Goal: Obtain resource: Download file/media

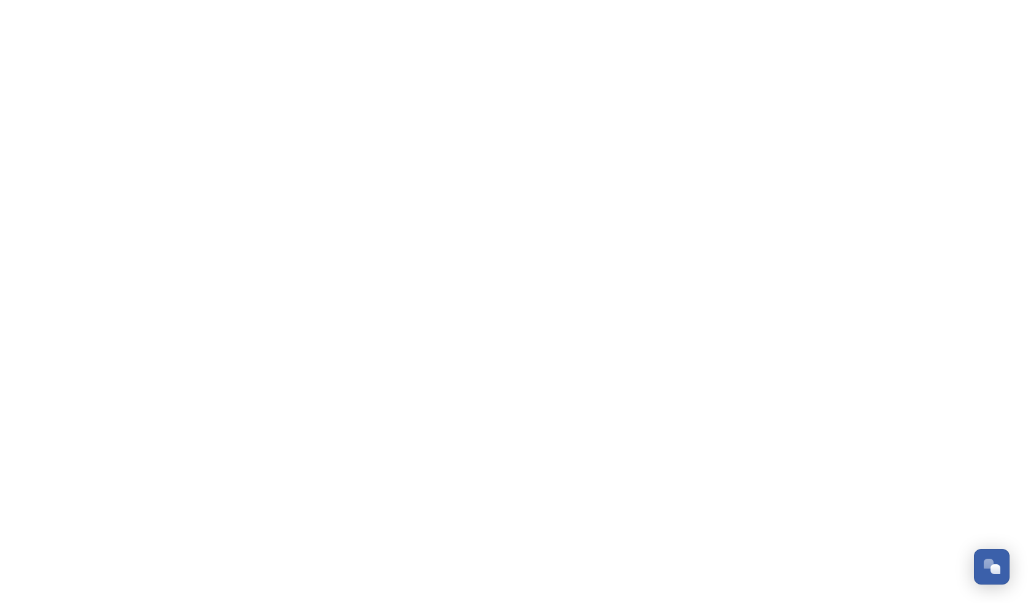
scroll to position [4861, 0]
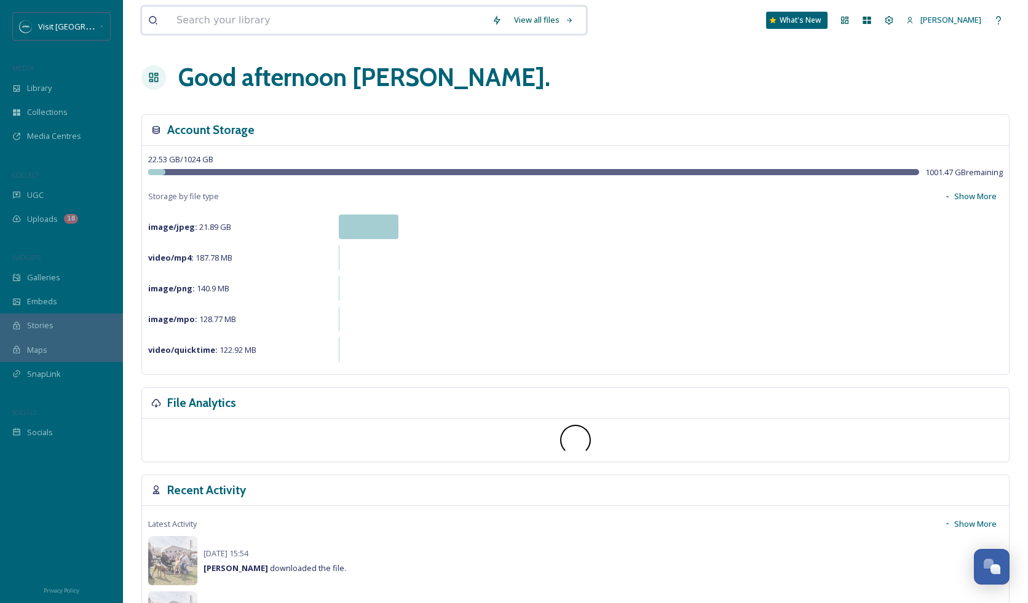
click at [227, 22] on input at bounding box center [327, 20] width 315 height 27
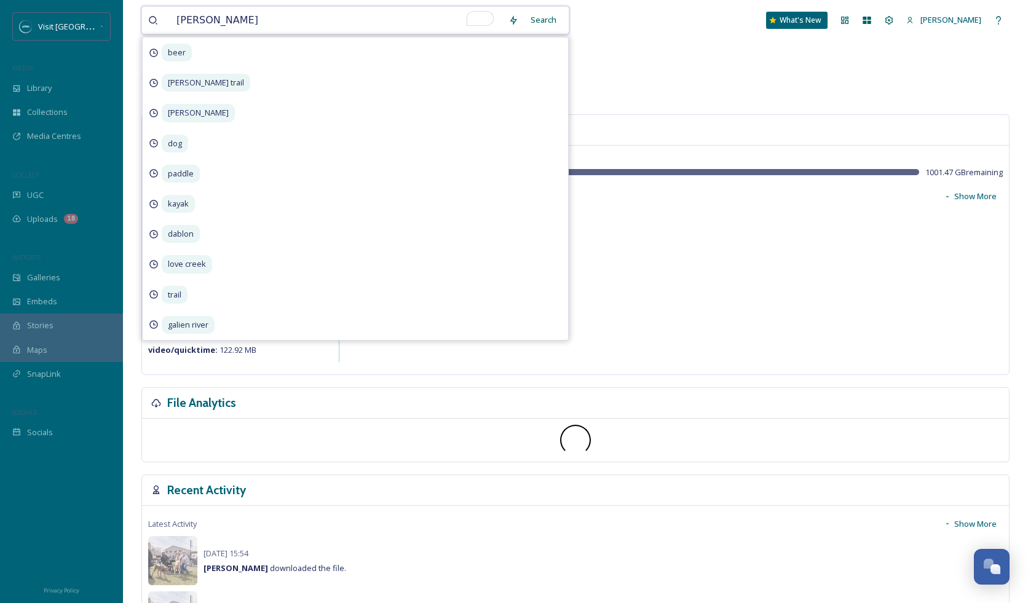
type input "burger"
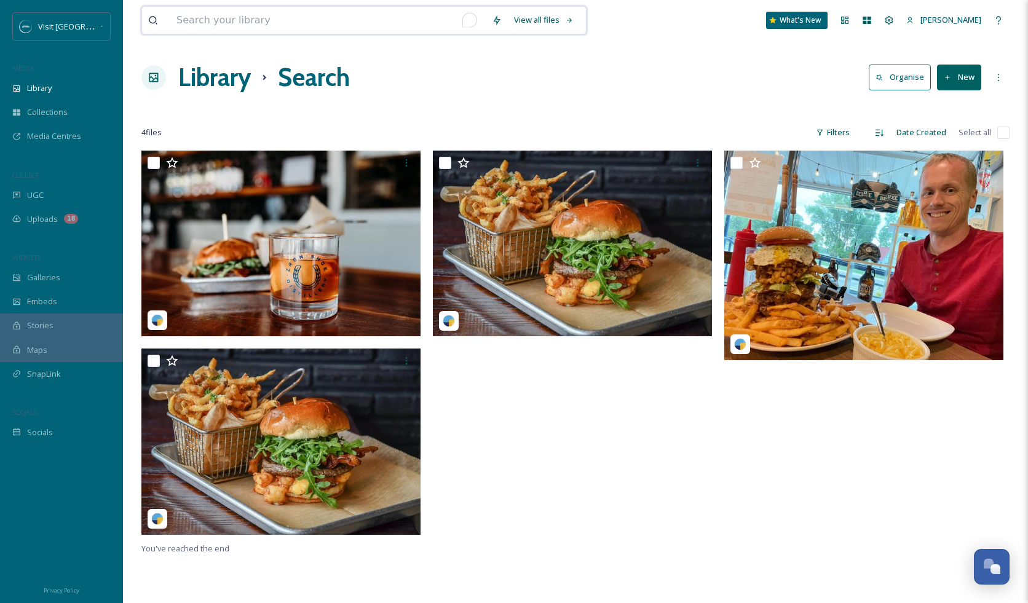
click at [272, 25] on input "To enrich screen reader interactions, please activate Accessibility in Grammarl…" at bounding box center [327, 20] width 315 height 27
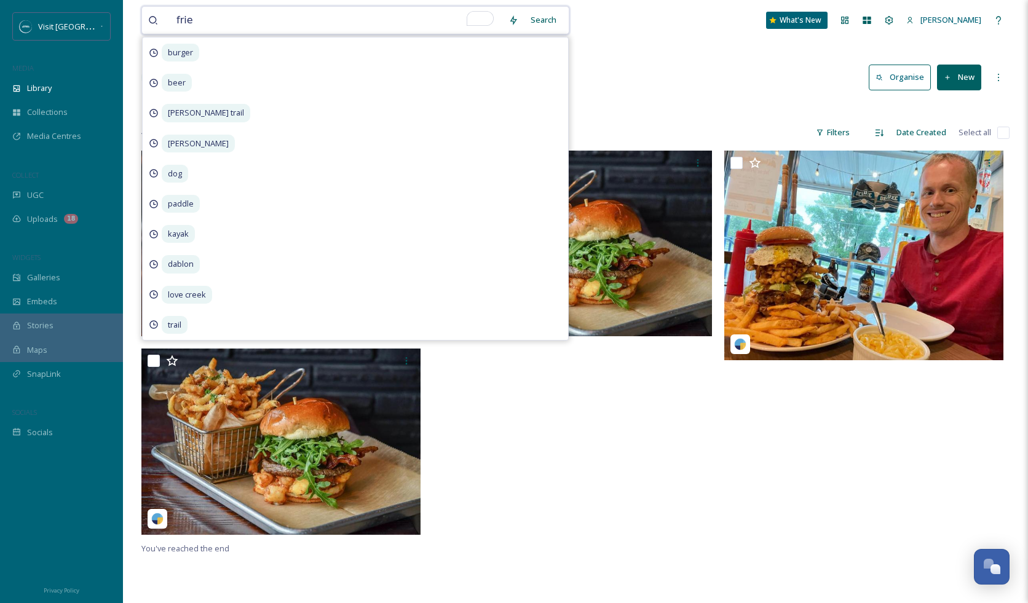
type input "fries"
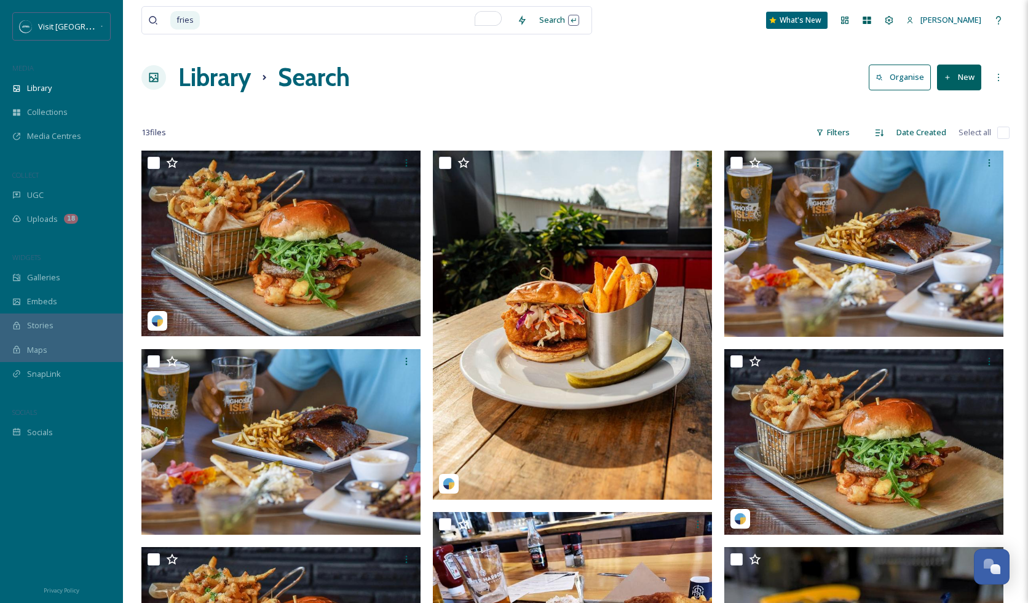
click at [698, 108] on div at bounding box center [575, 108] width 868 height 12
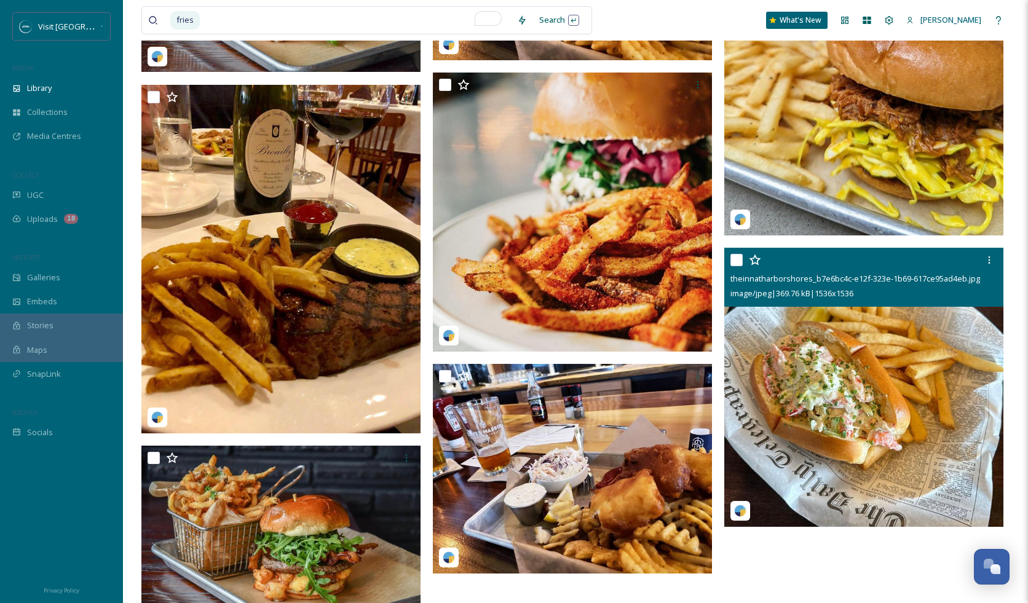
scroll to position [710, 0]
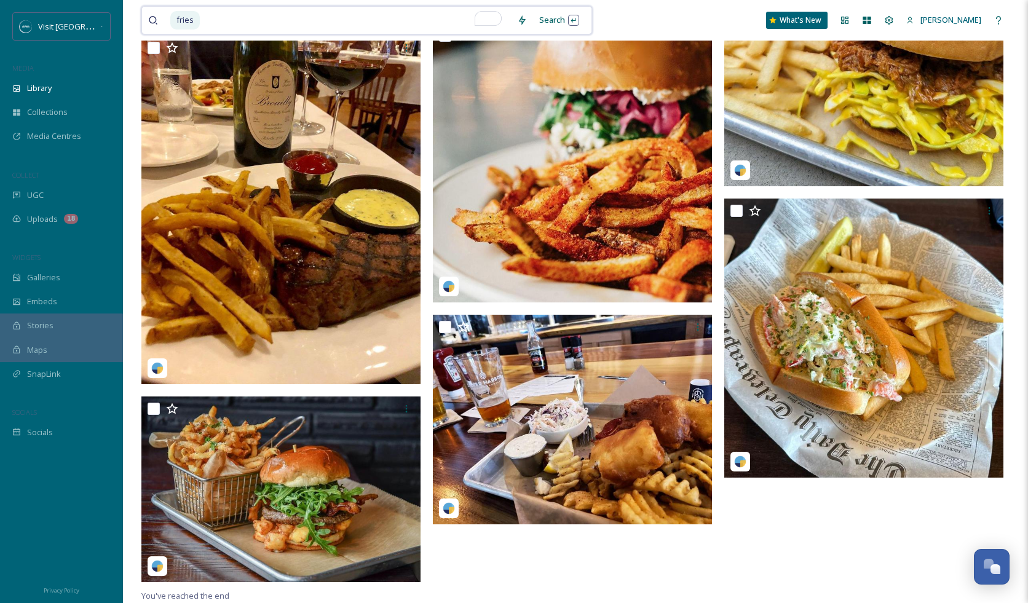
click at [220, 20] on input "To enrich screen reader interactions, please activate Accessibility in Grammarl…" at bounding box center [356, 20] width 310 height 27
type input "f"
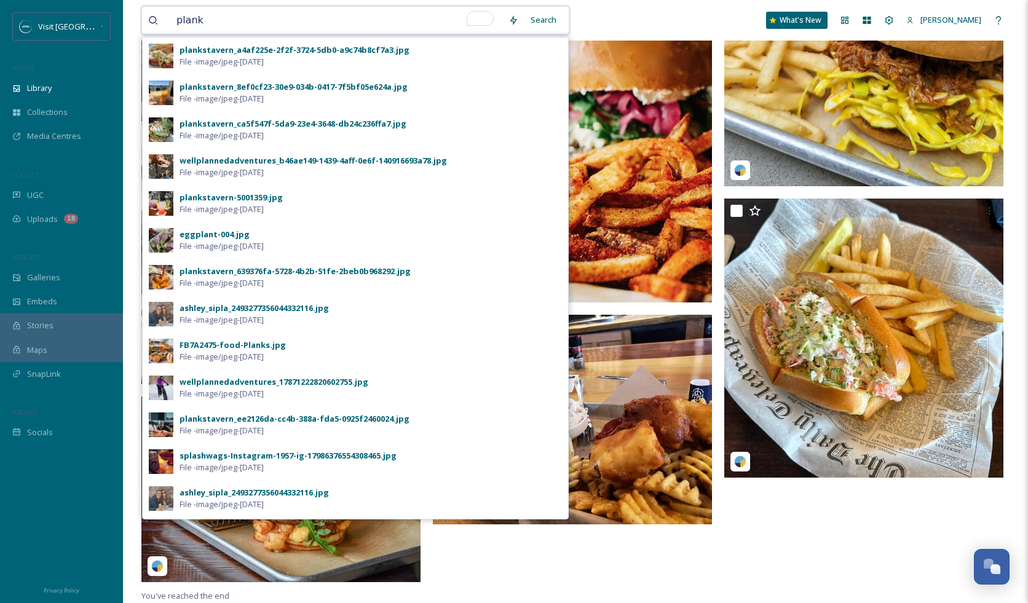
type input "planks"
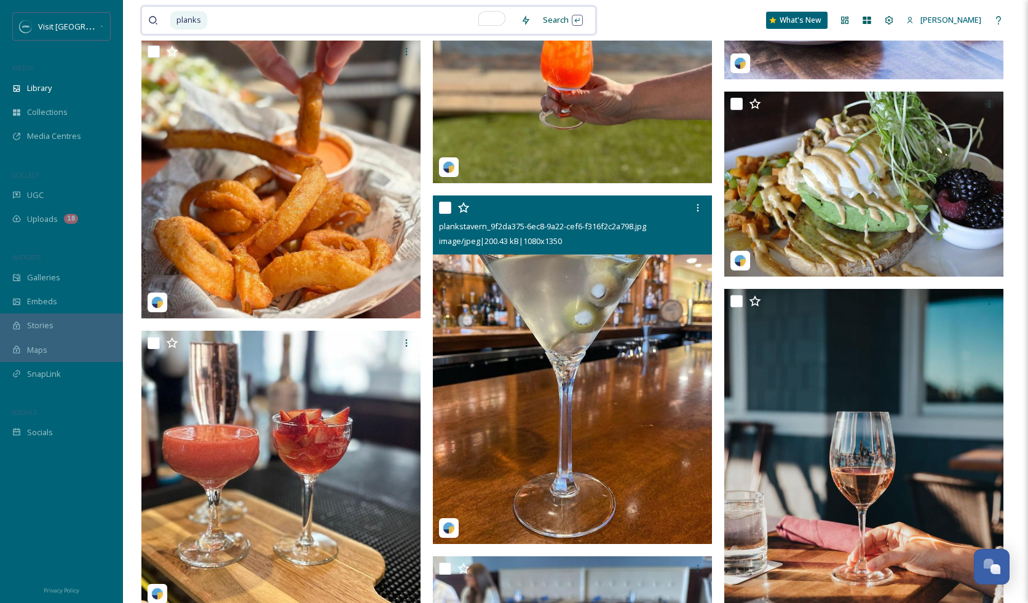
scroll to position [1106, 0]
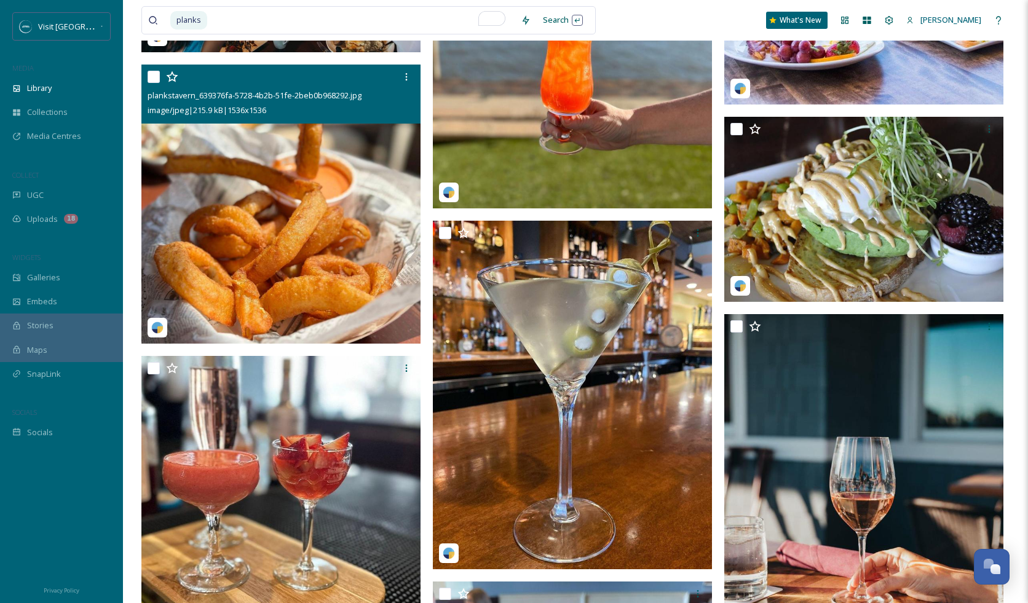
click at [361, 219] on img at bounding box center [280, 204] width 279 height 279
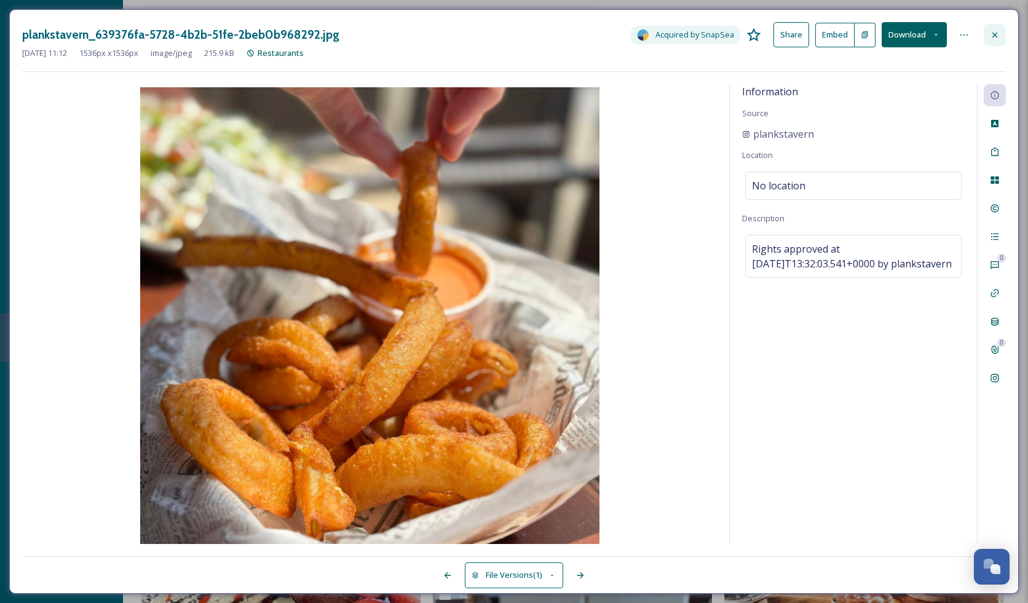
click at [991, 28] on div at bounding box center [994, 35] width 22 height 22
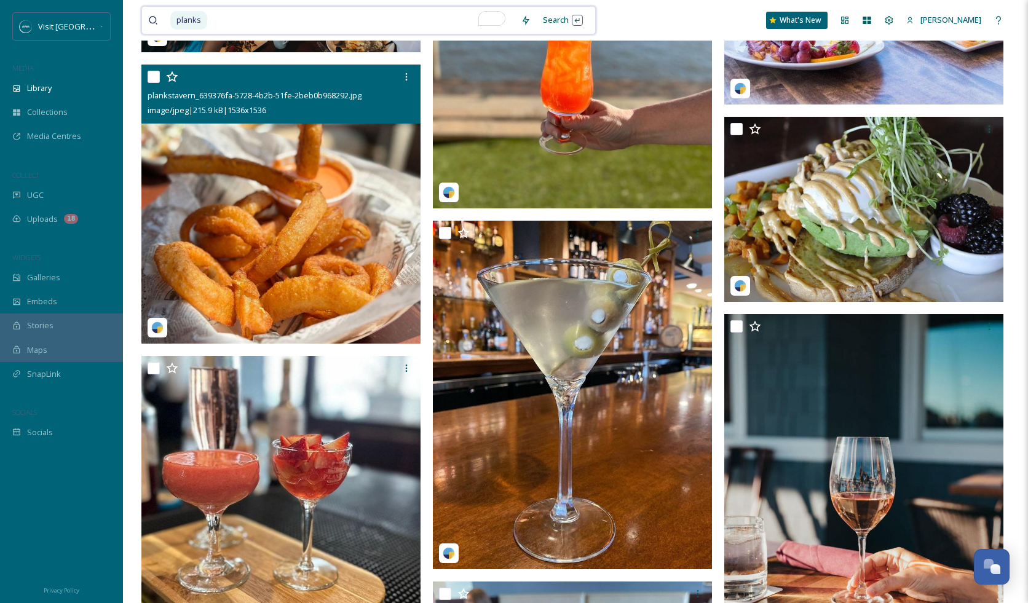
click at [360, 12] on input "To enrich screen reader interactions, please activate Accessibility in Grammarl…" at bounding box center [361, 20] width 306 height 27
type input "p"
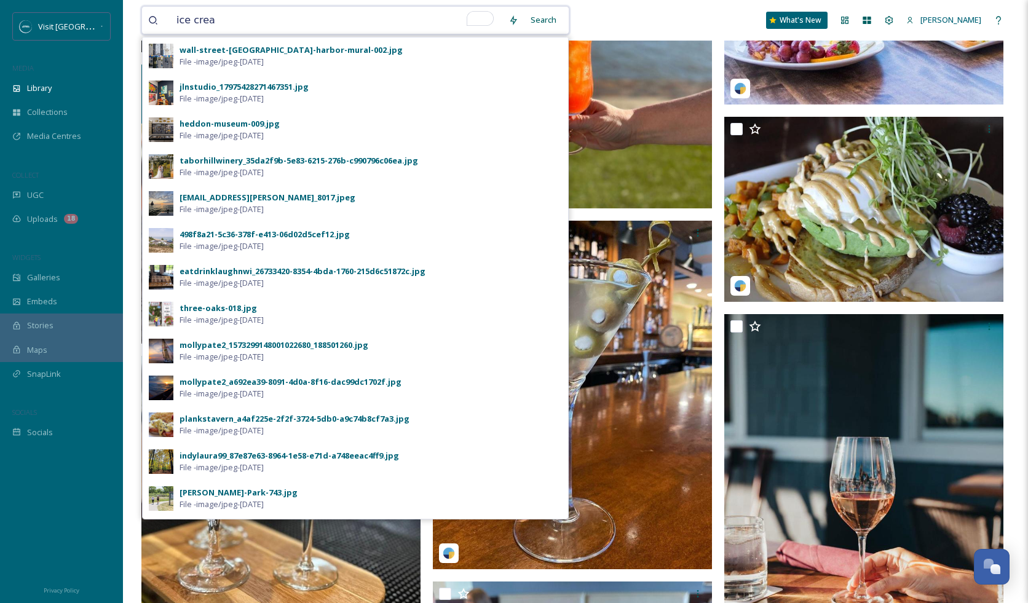
type input "ice cream"
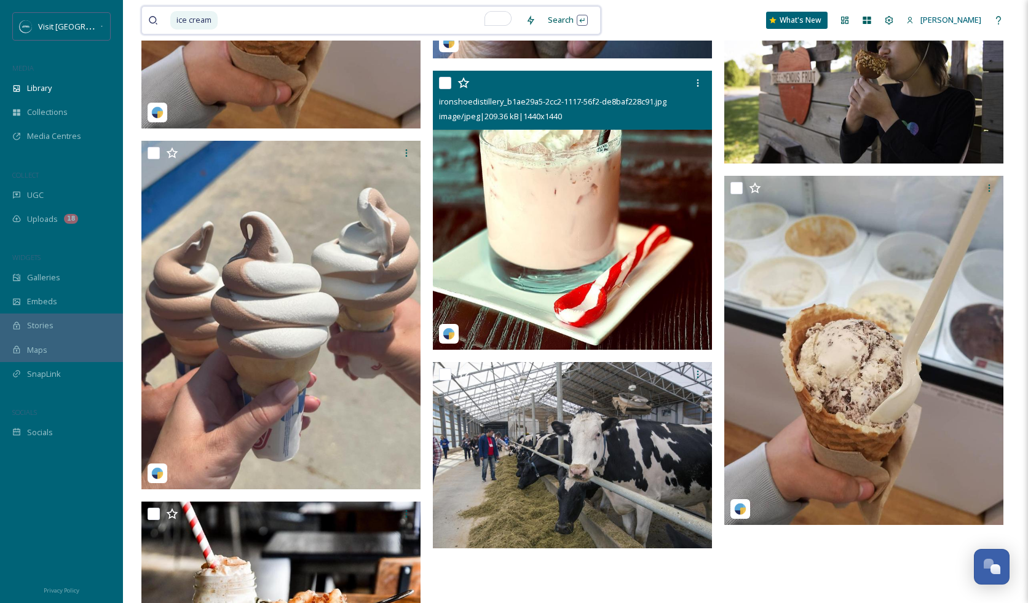
scroll to position [567, 0]
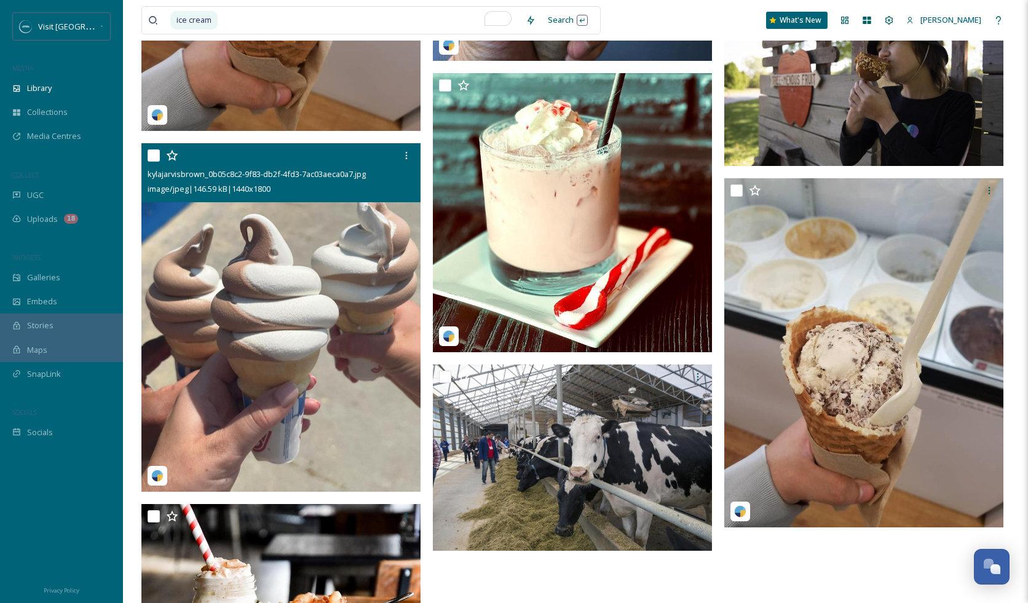
click at [312, 231] on img at bounding box center [280, 317] width 279 height 349
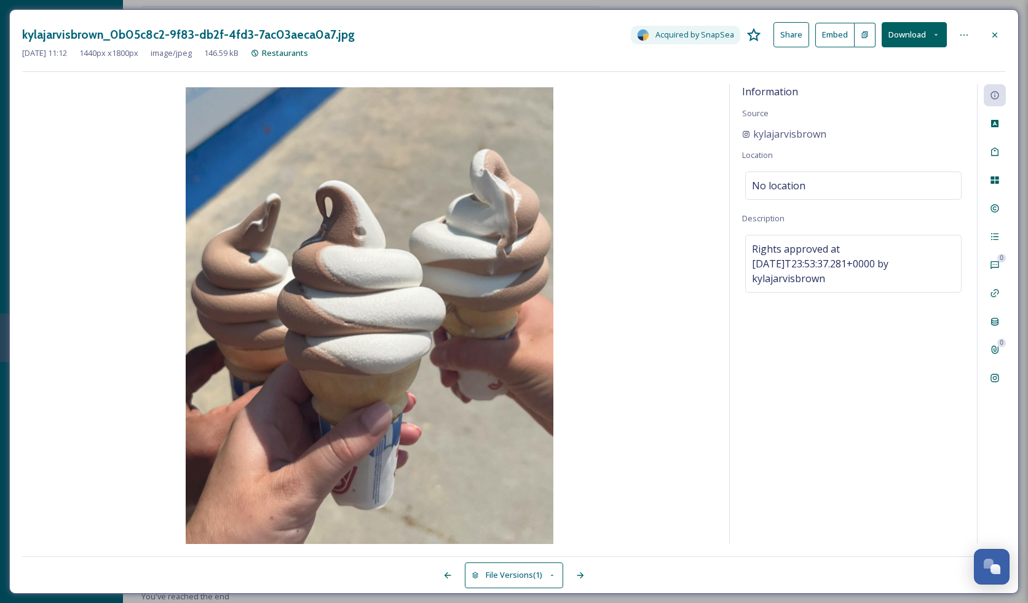
click at [935, 34] on icon at bounding box center [935, 35] width 3 height 2
click at [877, 59] on span "Download Original (1440 x 1800)" at bounding box center [882, 63] width 116 height 12
click at [995, 37] on icon at bounding box center [995, 35] width 10 height 10
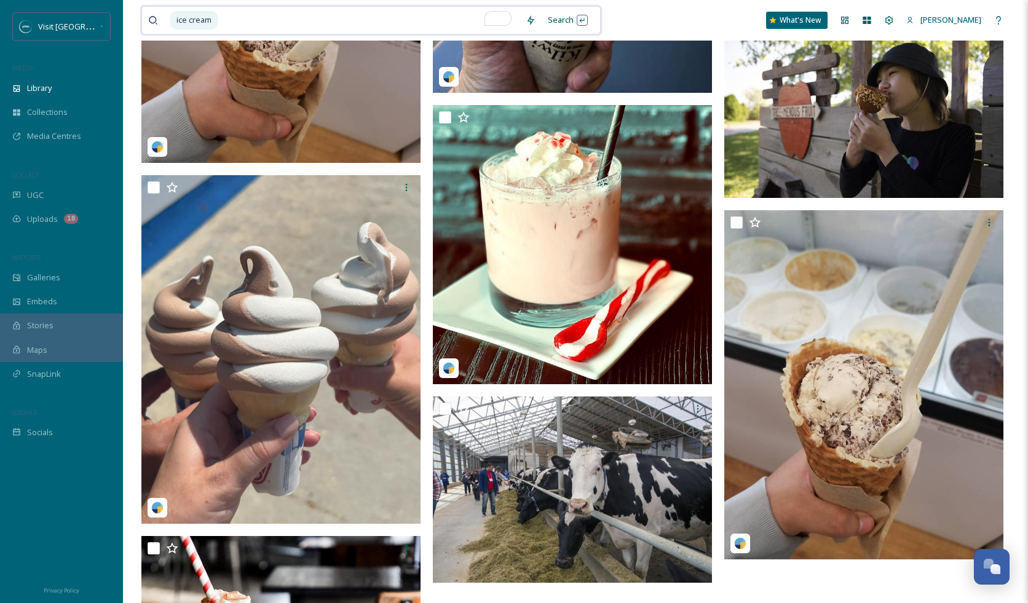
click at [251, 18] on input "To enrich screen reader interactions, please activate Accessibility in Grammarl…" at bounding box center [369, 20] width 301 height 27
type input "i"
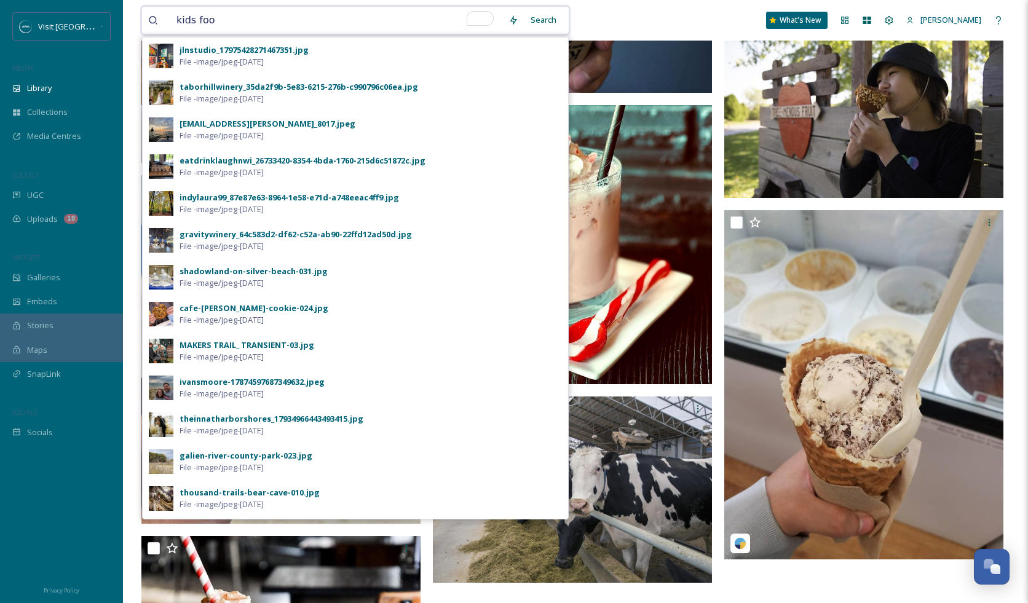
type input "kids food"
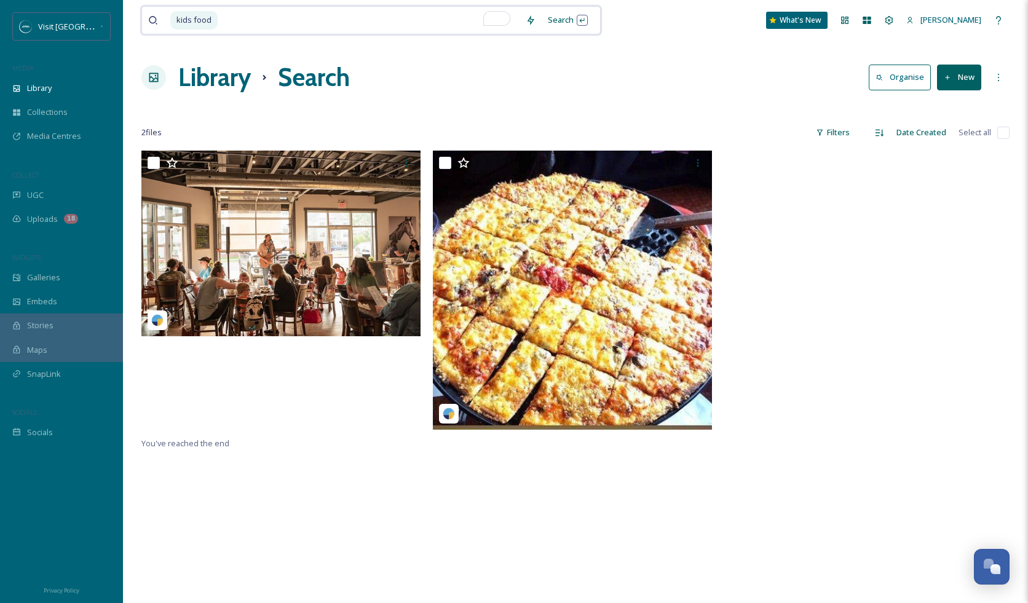
click at [256, 21] on input "To enrich screen reader interactions, please activate Accessibility in Grammarl…" at bounding box center [369, 20] width 301 height 27
type input "k"
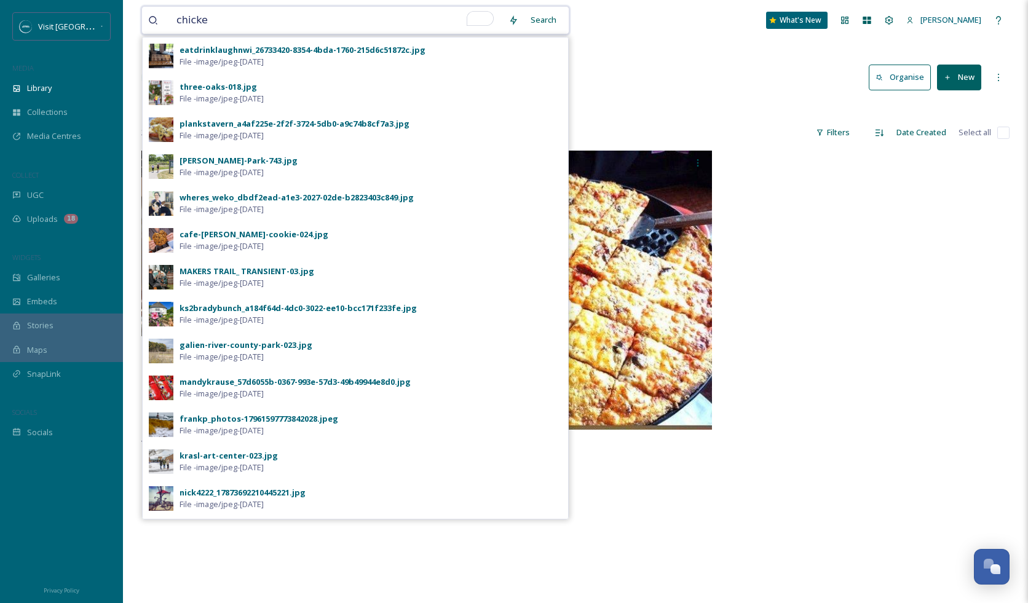
type input "chicken"
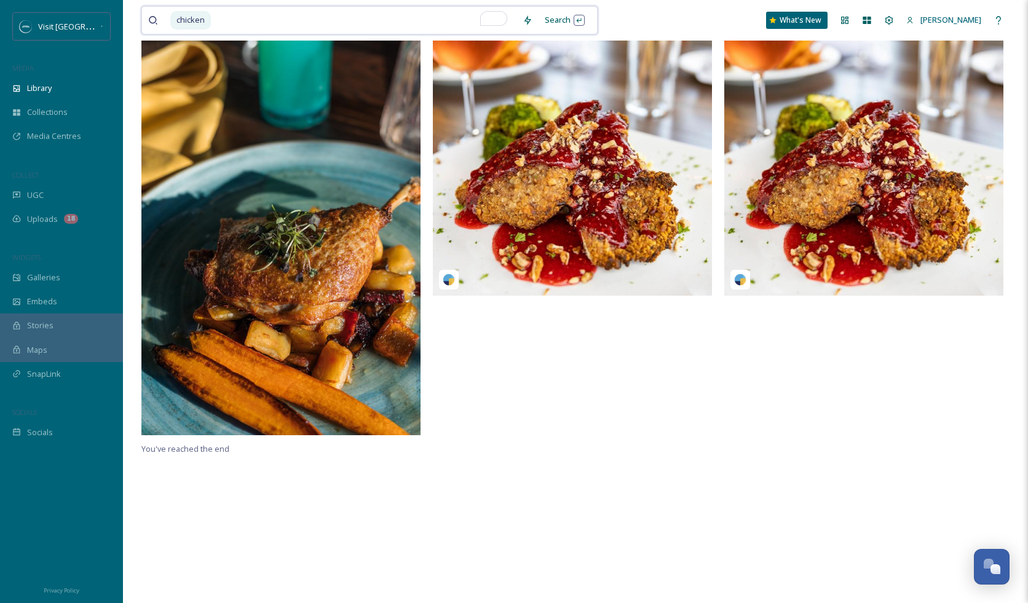
scroll to position [151, 0]
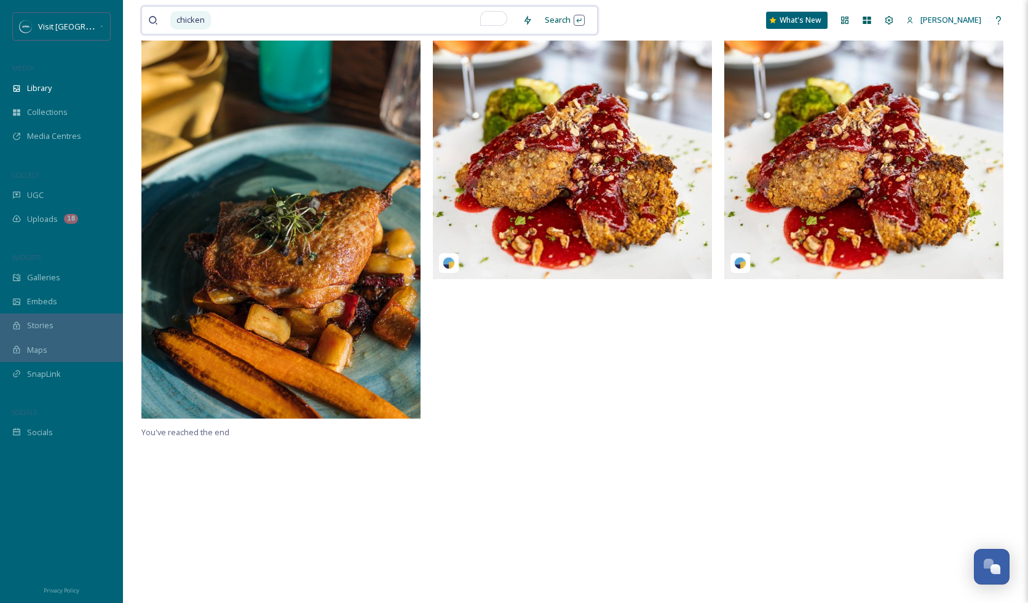
click at [269, 23] on input "To enrich screen reader interactions, please activate Accessibility in Grammarl…" at bounding box center [364, 20] width 304 height 27
type input "c"
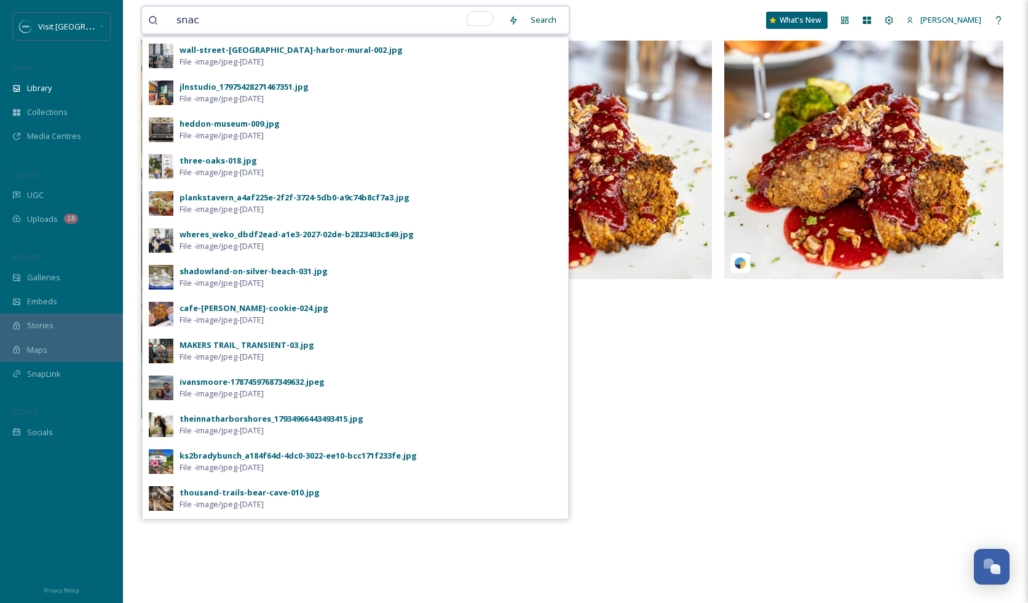
type input "snack"
